Goal: Information Seeking & Learning: Learn about a topic

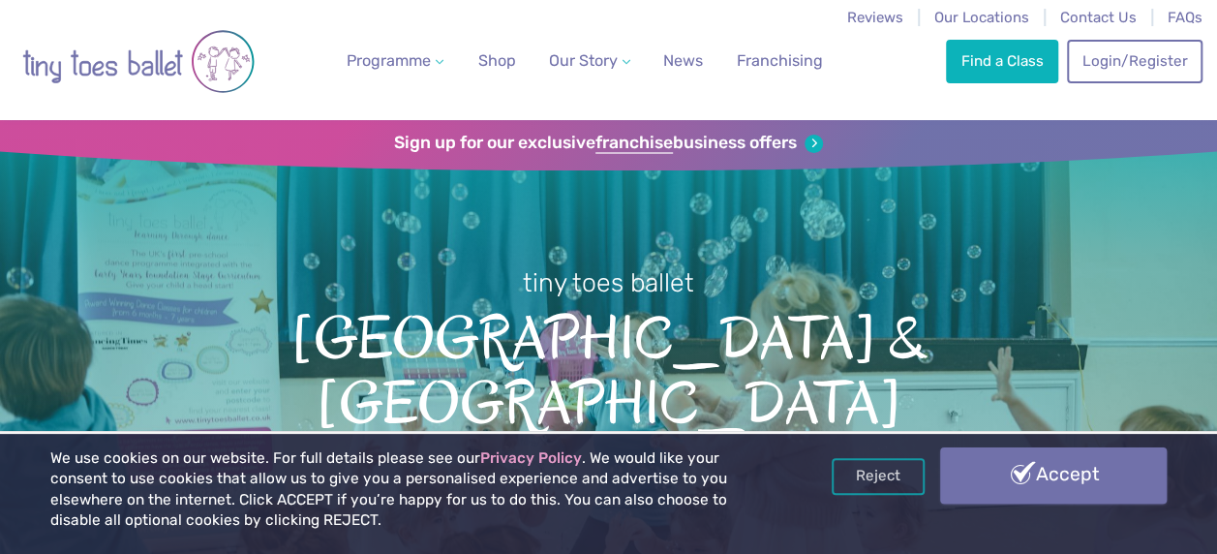
click at [1081, 459] on link "Accept" at bounding box center [1053, 475] width 227 height 56
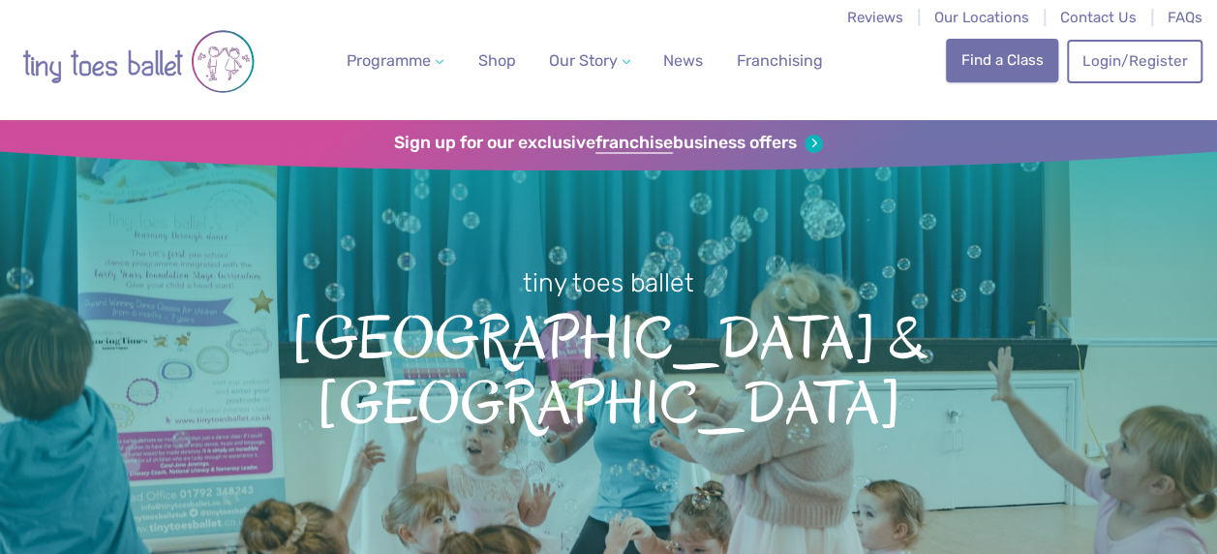
click at [1020, 55] on link "Find a Class" at bounding box center [1002, 60] width 112 height 43
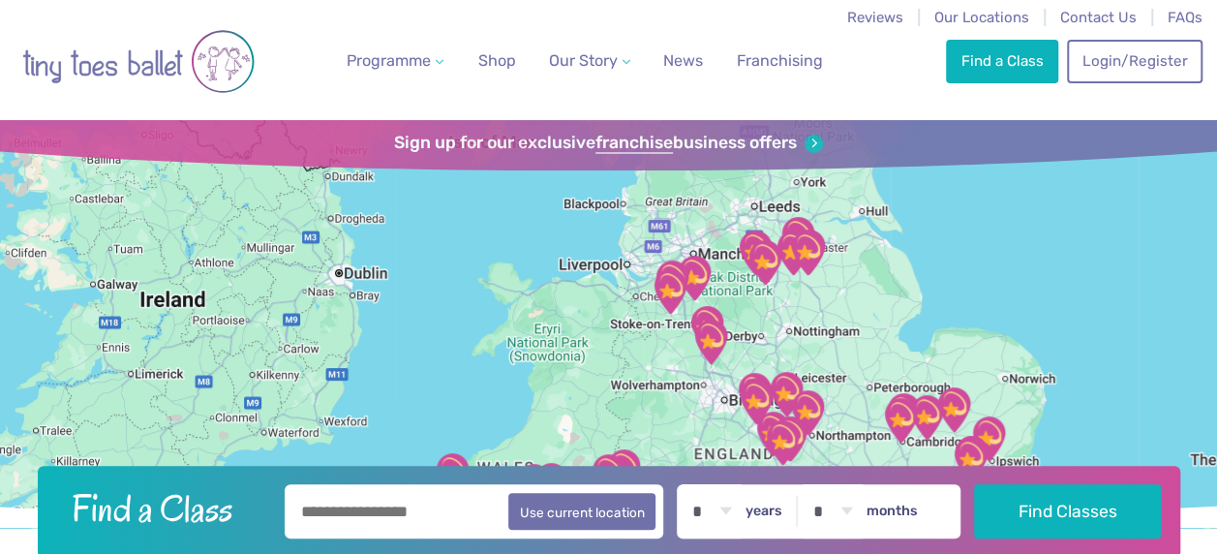
click at [431, 502] on input "text" at bounding box center [475, 511] width 380 height 54
type input "********"
click at [974, 484] on button "Find Classes" at bounding box center [1067, 511] width 187 height 54
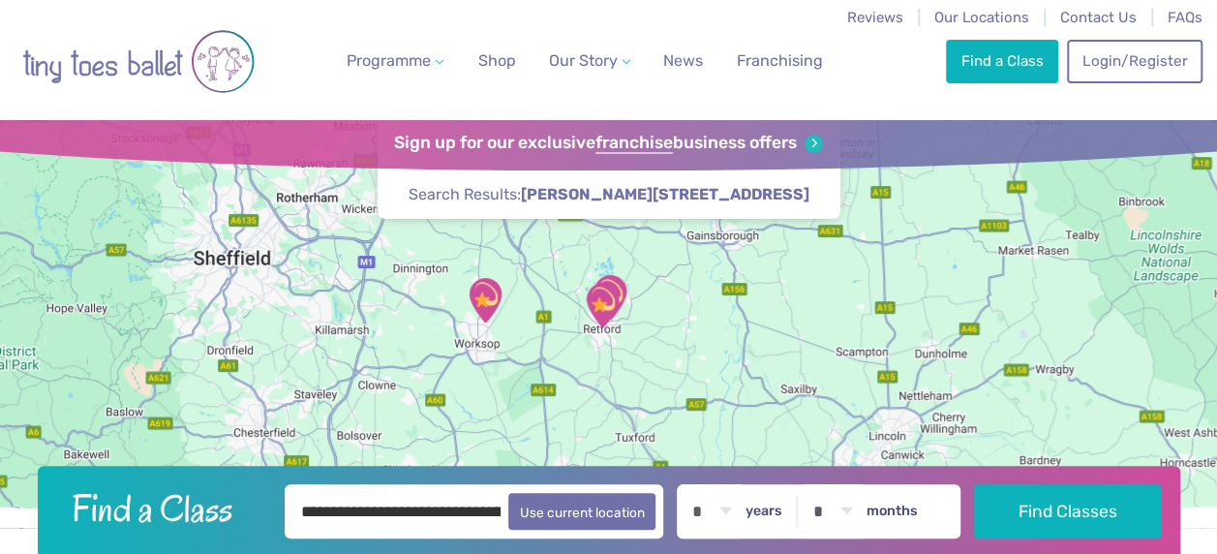
click at [602, 320] on img "Westhill Community Centre" at bounding box center [602, 305] width 48 height 48
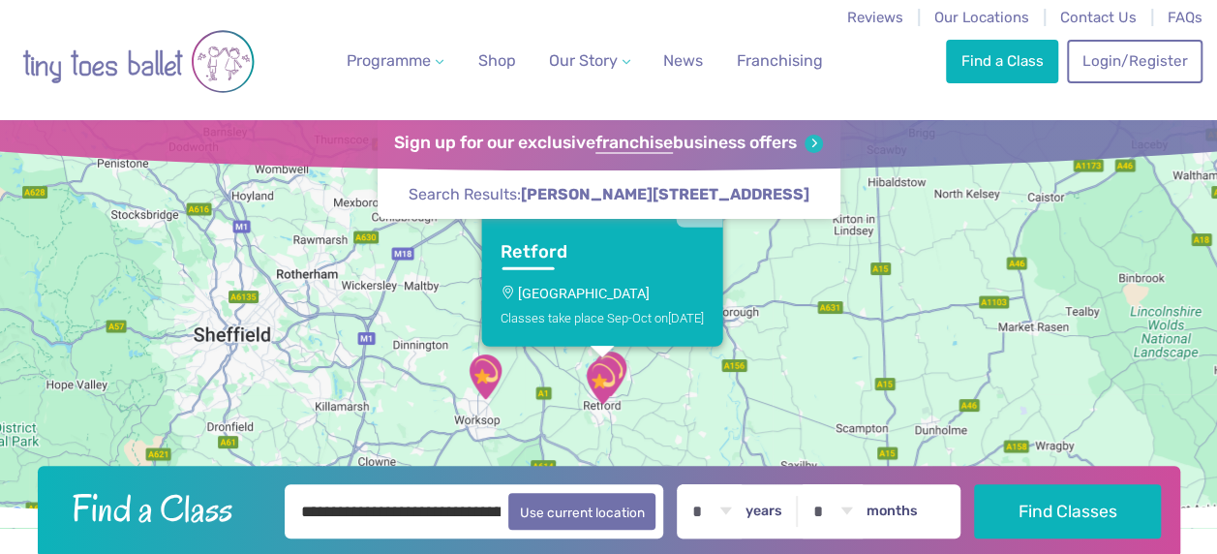
click at [657, 287] on p "[GEOGRAPHIC_DATA]" at bounding box center [602, 292] width 203 height 15
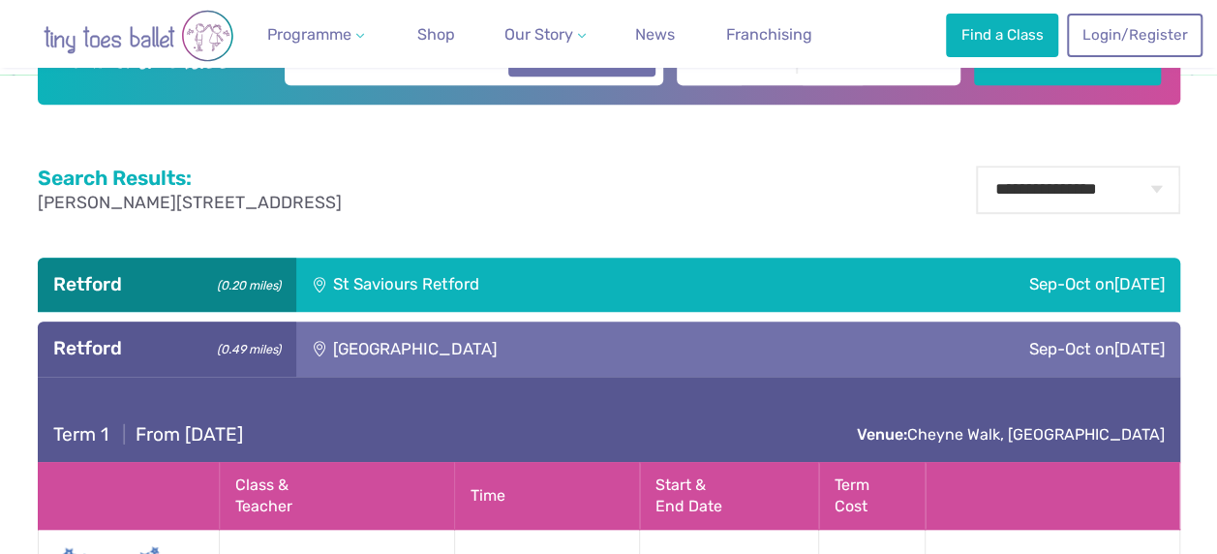
scroll to position [392, 0]
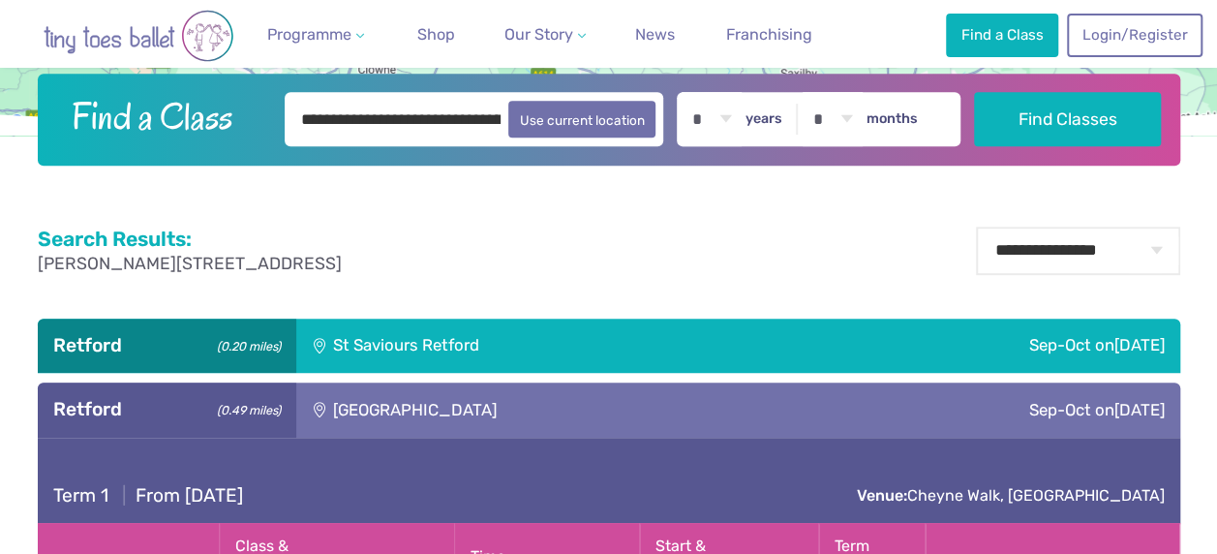
click at [473, 343] on div "St Saviours Retford" at bounding box center [536, 346] width 481 height 54
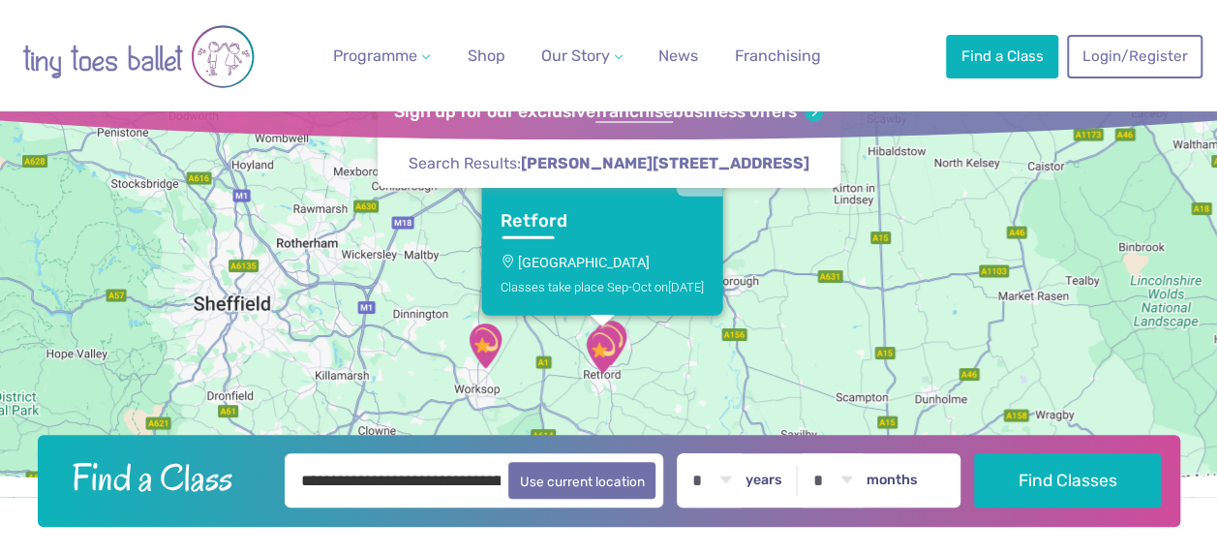
scroll to position [17, 0]
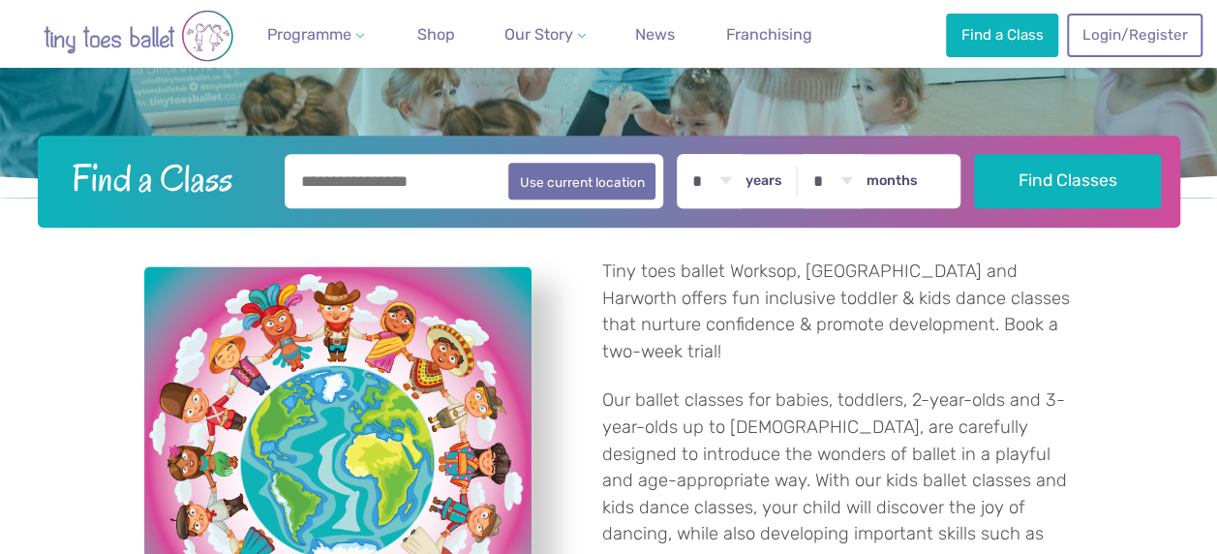
scroll to position [420, 0]
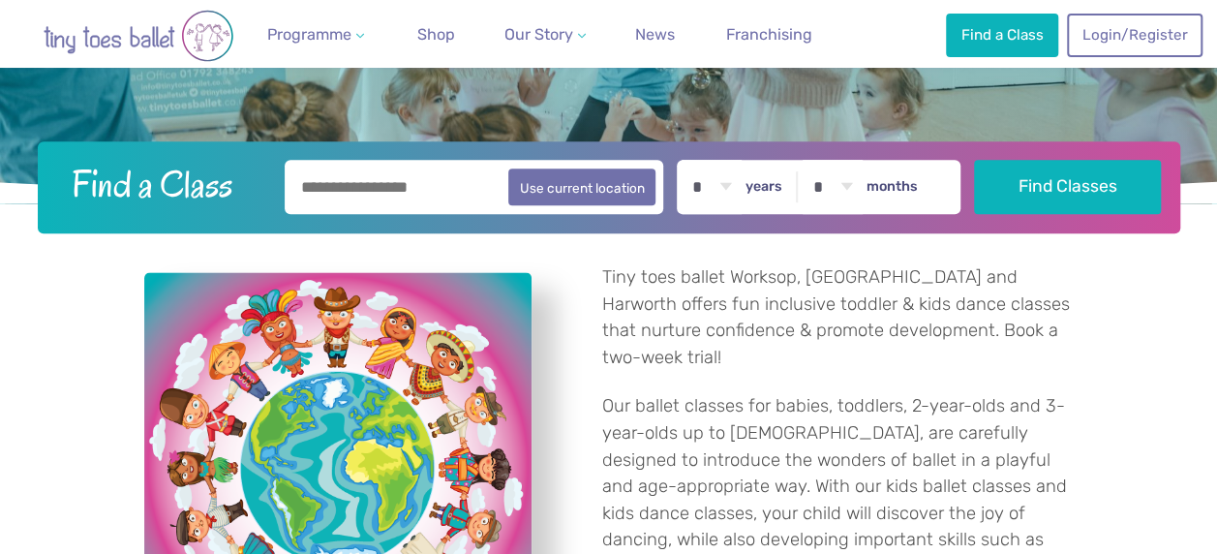
click at [734, 184] on select "* * * * * * * * * * ** ** **" at bounding box center [712, 187] width 60 height 54
select select "*"
click at [693, 160] on select "* * * * * * * * * * ** ** **" at bounding box center [712, 187] width 60 height 54
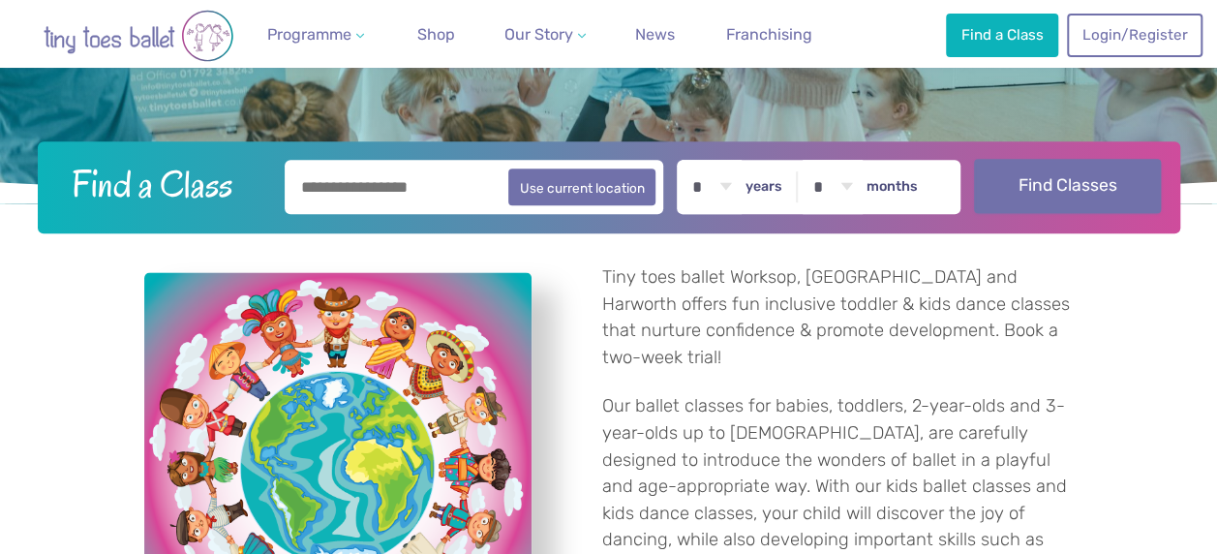
click at [1129, 190] on button "Find Classes" at bounding box center [1067, 186] width 187 height 54
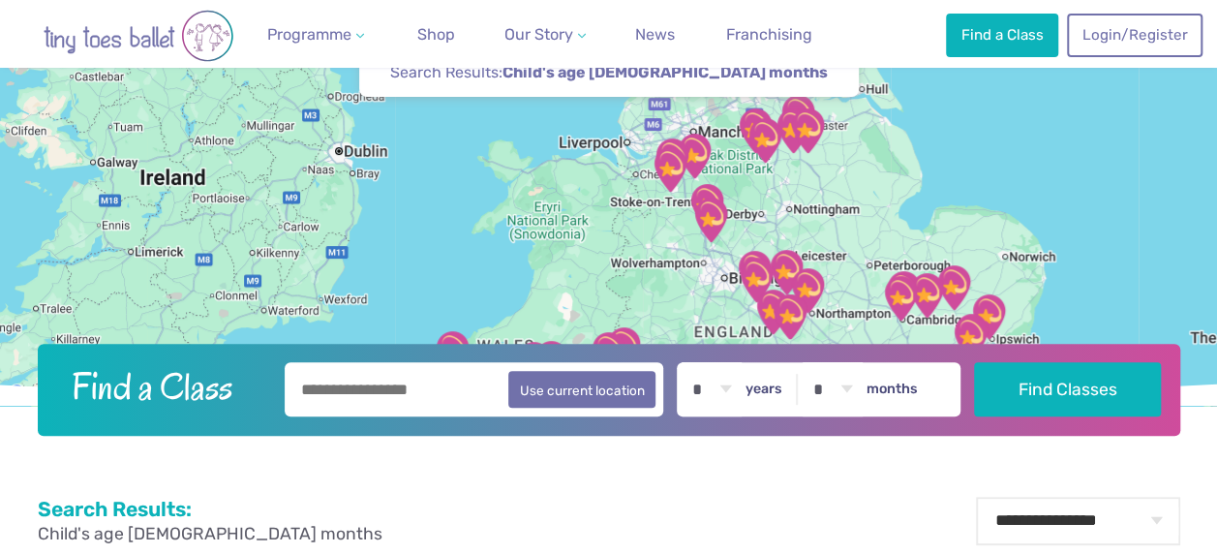
scroll to position [145, 0]
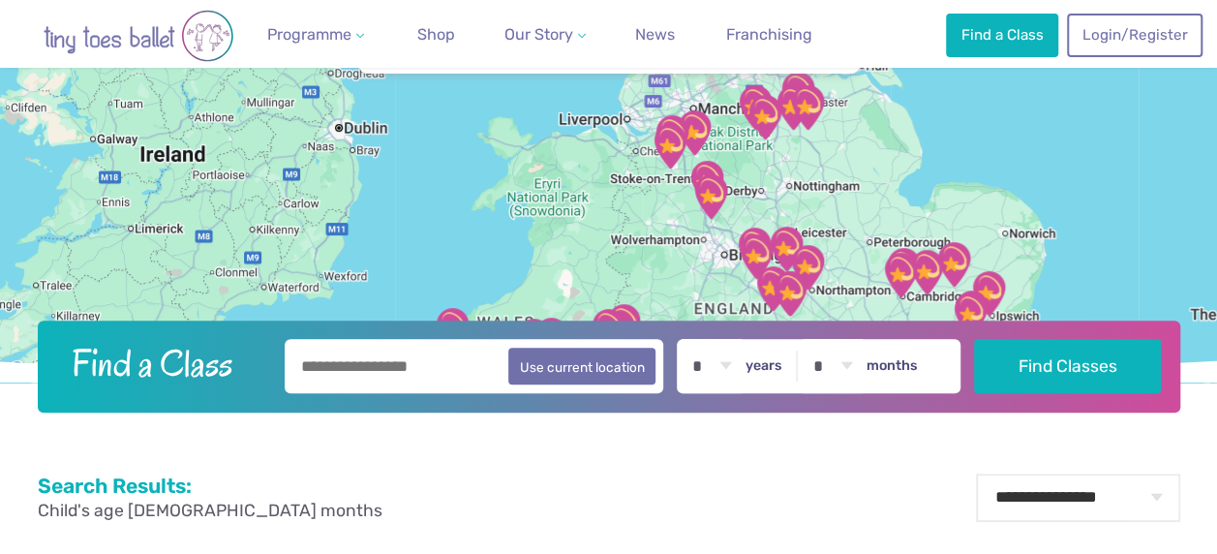
click at [458, 362] on input "text" at bounding box center [475, 366] width 380 height 54
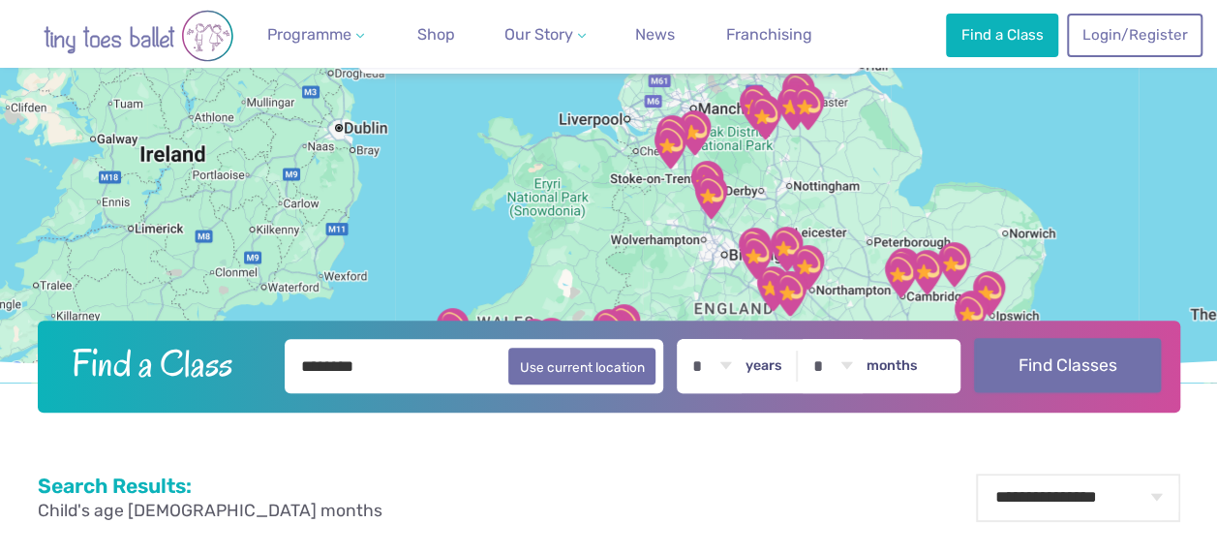
type input "********"
click at [1010, 363] on button "Find Classes" at bounding box center [1067, 365] width 187 height 54
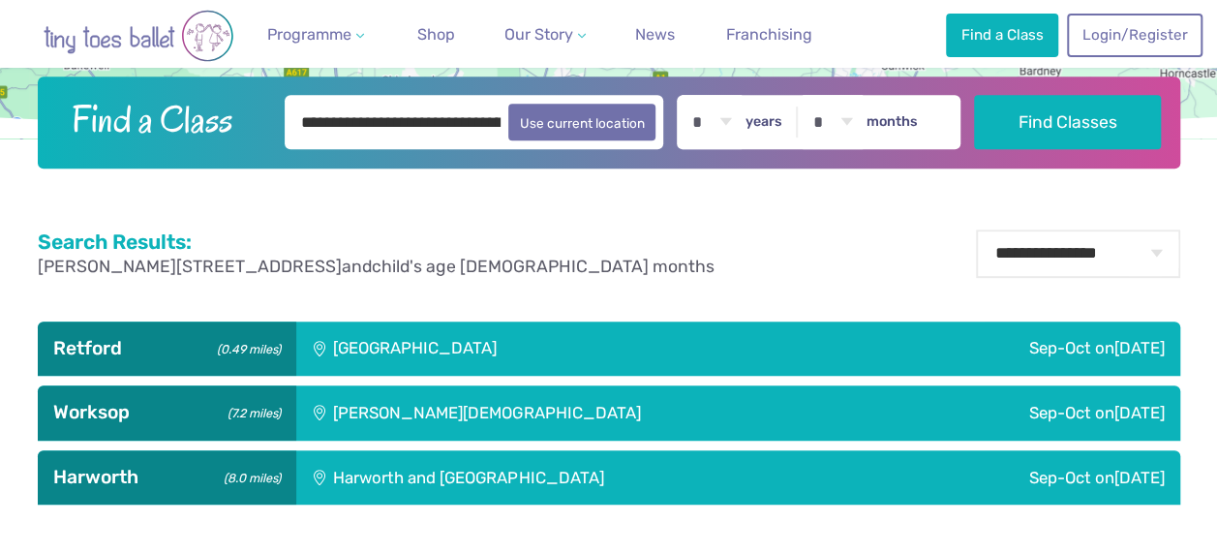
scroll to position [399, 0]
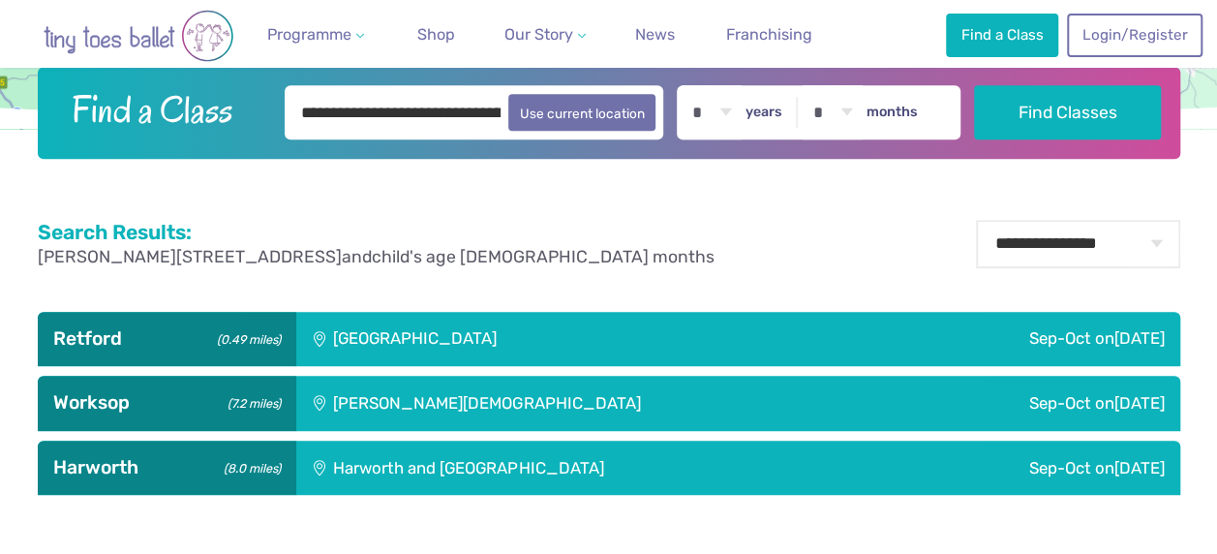
click at [817, 345] on div "Sep-Oct [DATE]" at bounding box center [988, 339] width 384 height 54
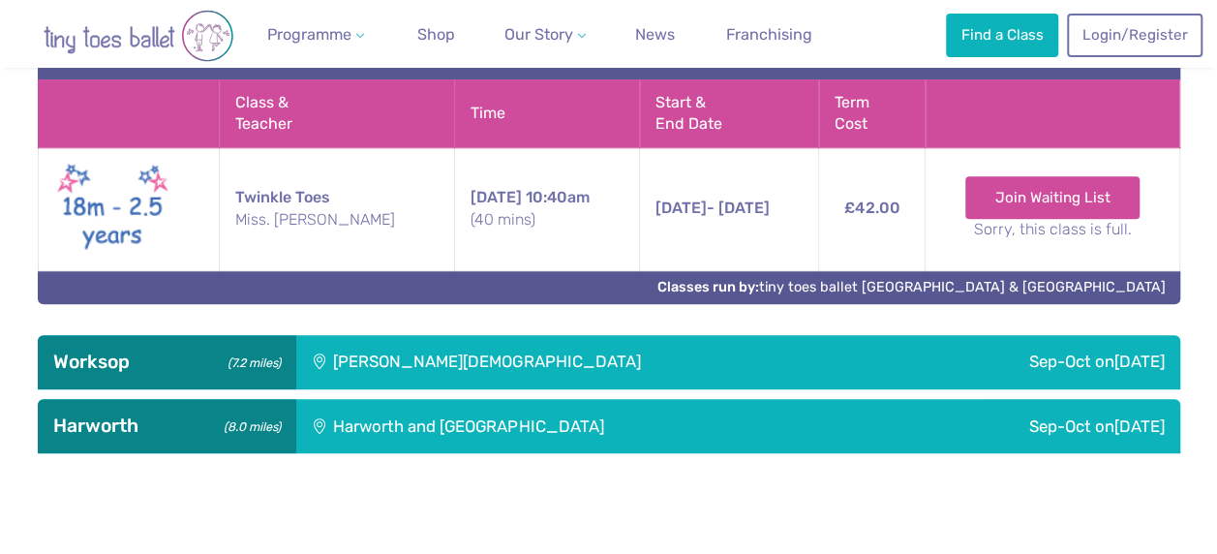
scroll to position [836, 0]
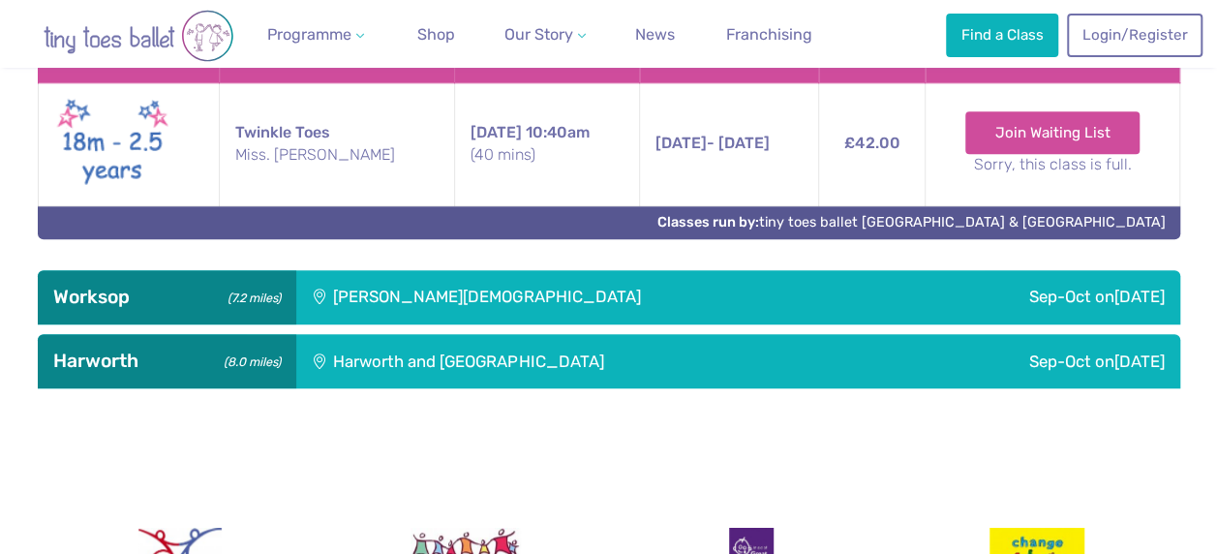
click at [1035, 306] on div "Sep-Oct on Tuesday" at bounding box center [1041, 297] width 280 height 54
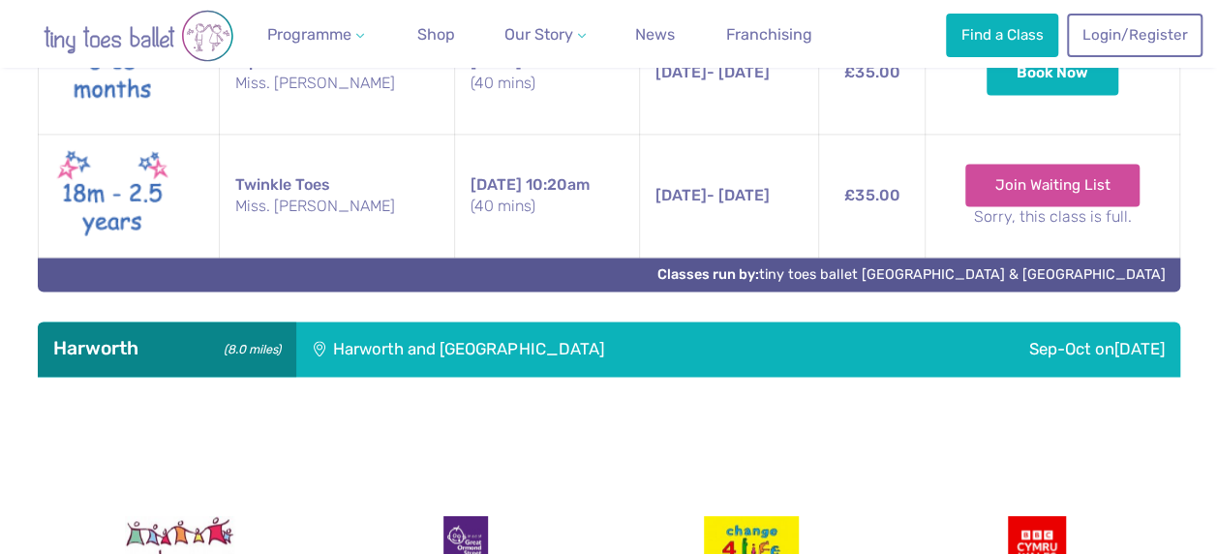
scroll to position [1296, 0]
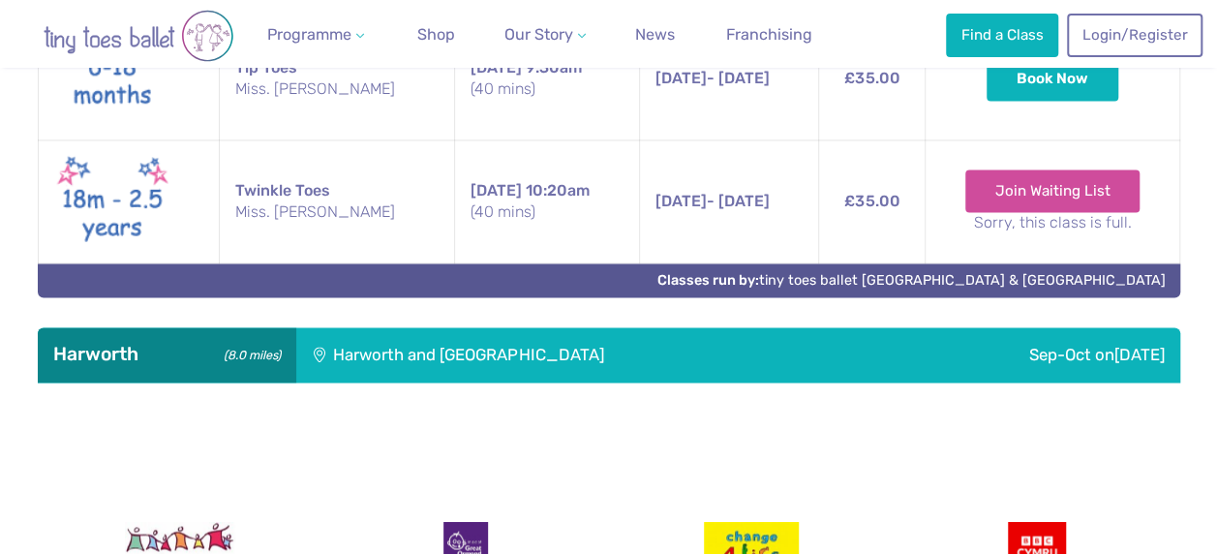
click at [1025, 344] on div "Sep-Oct on Friday" at bounding box center [1029, 354] width 301 height 54
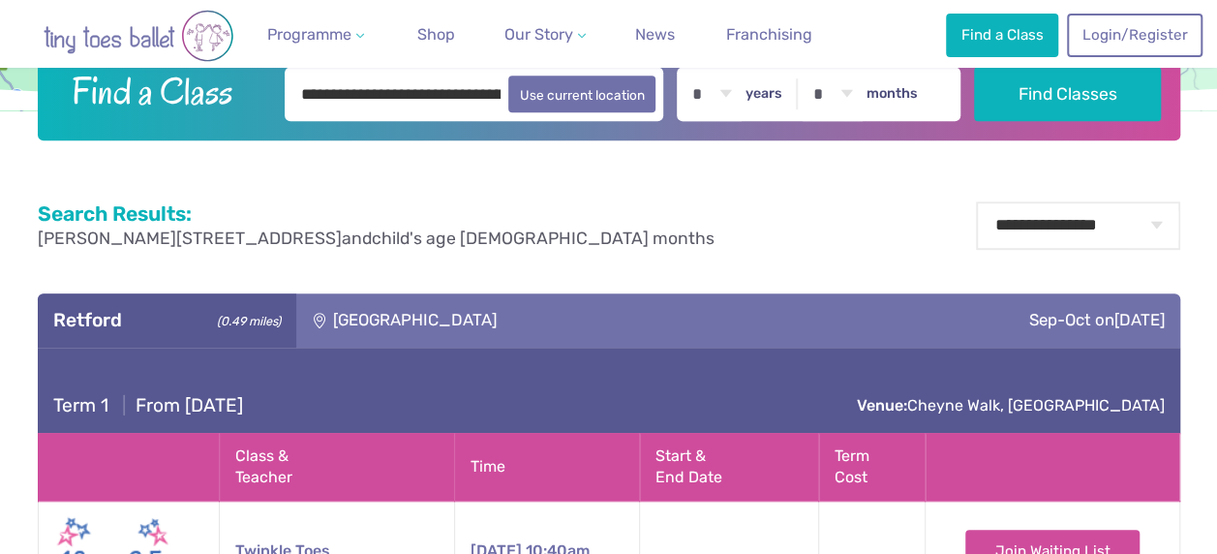
scroll to position [316, 0]
